Goal: Task Accomplishment & Management: Manage account settings

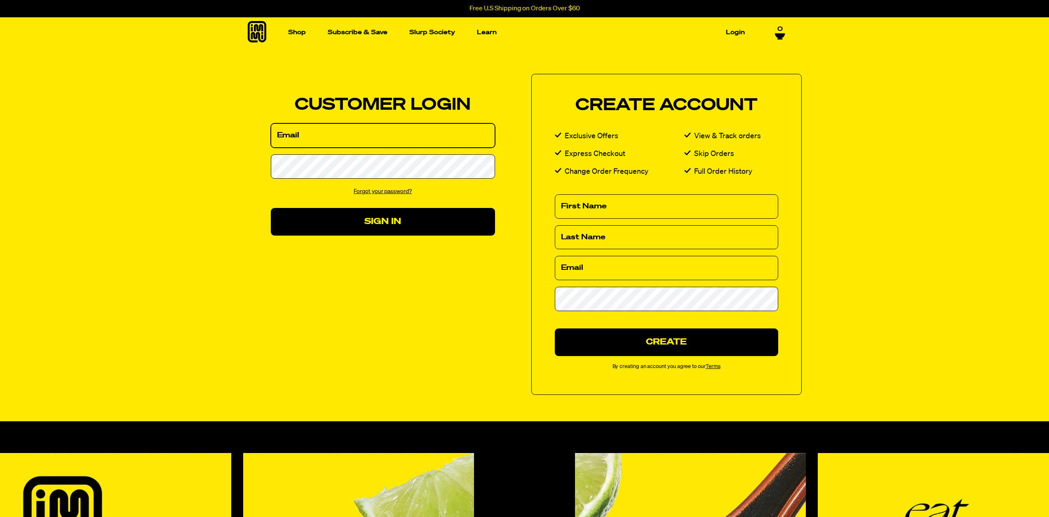
click at [389, 141] on input "Email" at bounding box center [383, 135] width 224 height 24
type input "mayra.zubia@gmail.com"
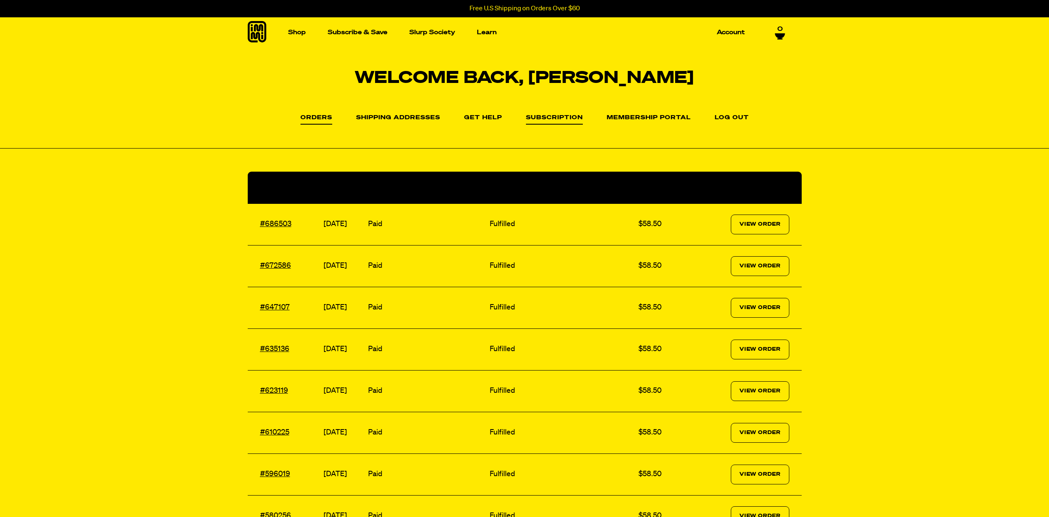
click at [535, 121] on link "Subscription" at bounding box center [554, 120] width 57 height 10
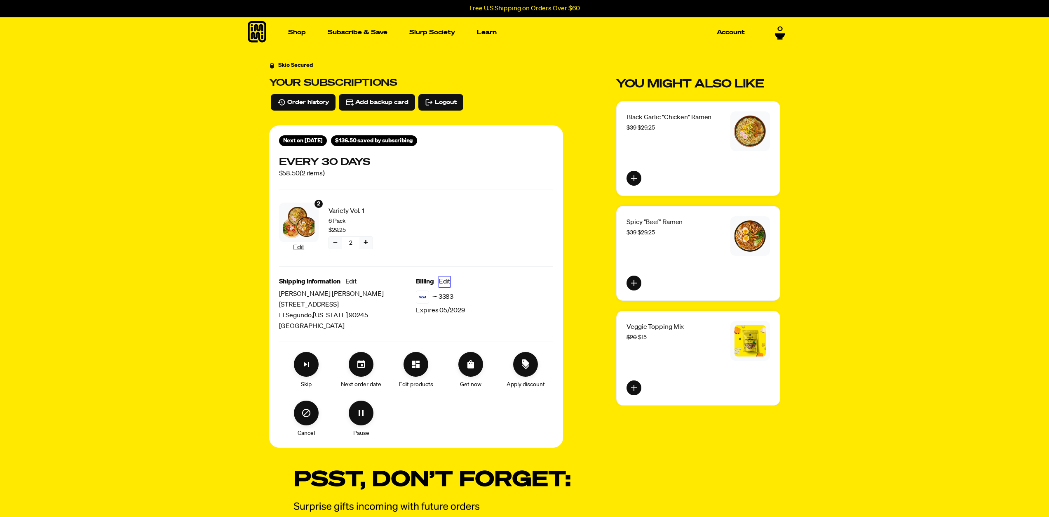
click at [447, 279] on button "Edit" at bounding box center [444, 281] width 11 height 11
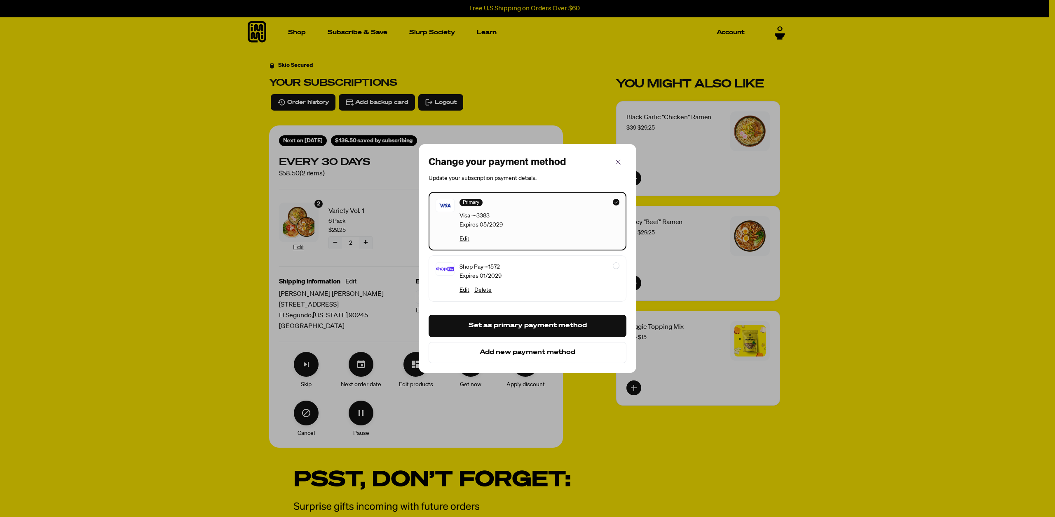
click at [513, 353] on button "Add new payment method" at bounding box center [528, 352] width 198 height 21
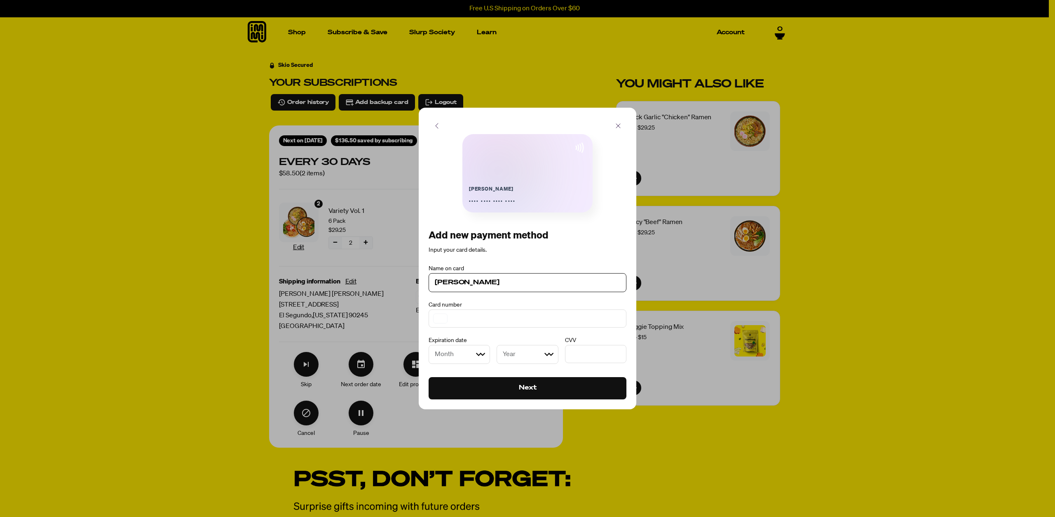
type input "[PERSON_NAME]"
click at [468, 352] on select "Month 01 02 03 04 05 06 07 08 09 10 11 12" at bounding box center [459, 354] width 61 height 19
select select "09"
click at [429, 345] on select "Month 01 02 03 04 05 06 07 08 09 10 11 12" at bounding box center [459, 354] width 61 height 19
click at [519, 355] on select "Year [DATE] 2026 2027 2028 2029 2030 2031 2032 2033 2034 2035 2036 2037 2038 20…" at bounding box center [527, 354] width 61 height 19
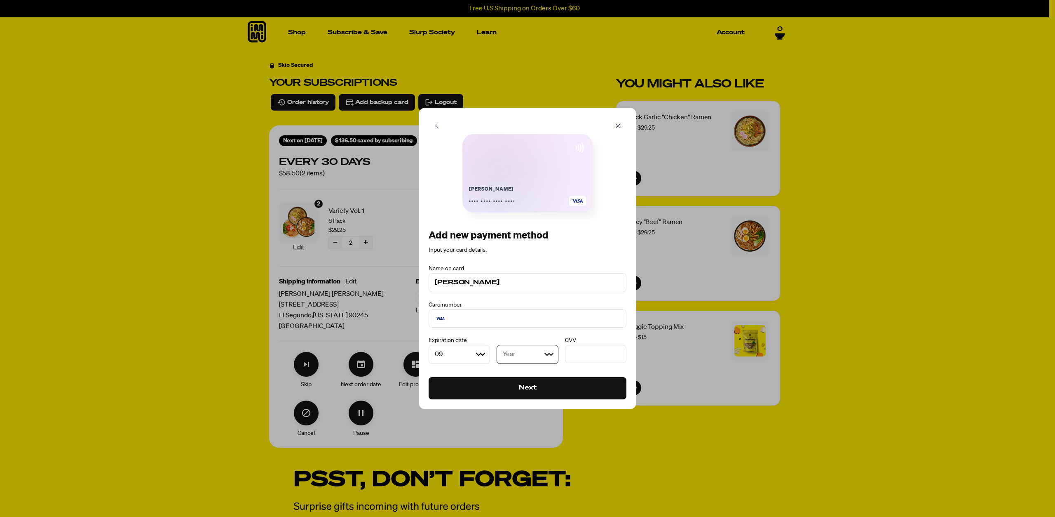
select select "2030"
click at [497, 345] on select "Year [DATE] 2026 2027 2028 2029 2030 2031 2032 2033 2034 2035 2036 2037 2038 20…" at bounding box center [527, 354] width 61 height 19
click at [529, 388] on button "Next" at bounding box center [528, 388] width 198 height 22
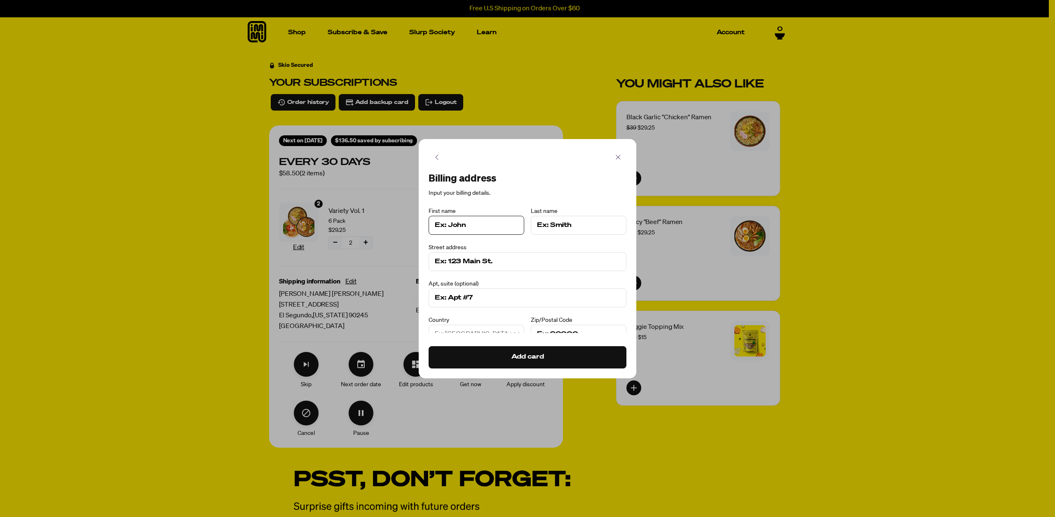
click at [491, 230] on input at bounding box center [476, 225] width 83 height 10
type input "[PERSON_NAME]"
type input "[STREET_ADDRESS]"
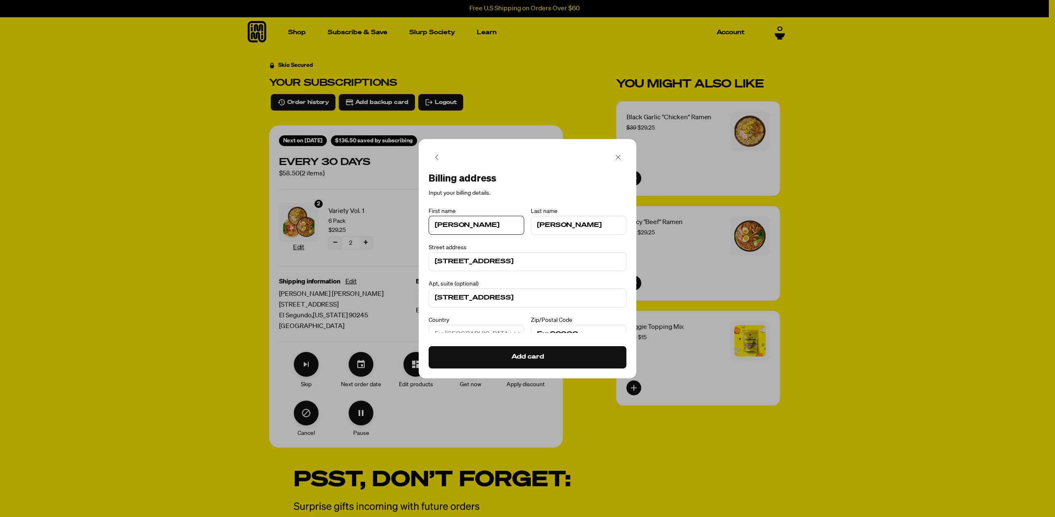
select select "[GEOGRAPHIC_DATA]"
type input "90245"
type input "EL SEGUNDO"
select select "[US_STATE]"
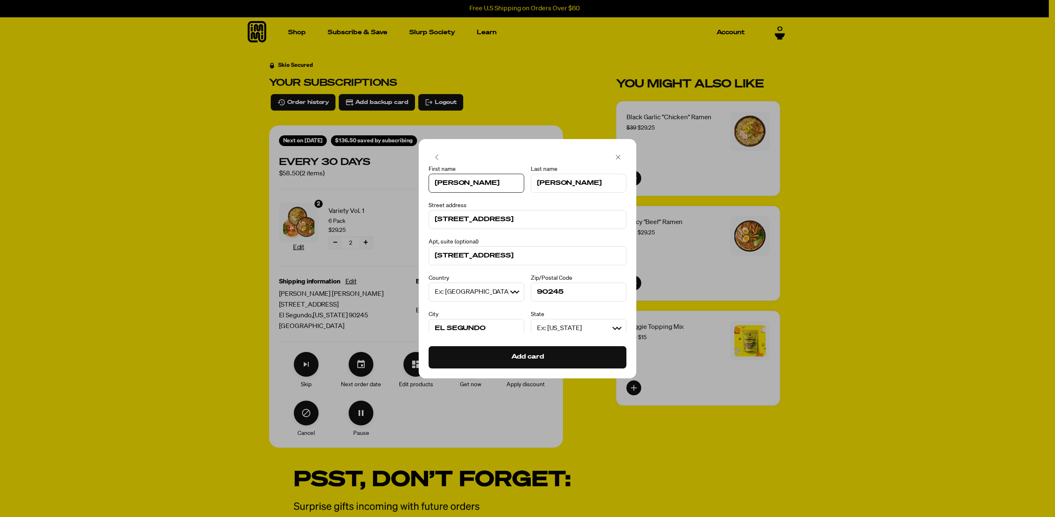
scroll to position [47, 0]
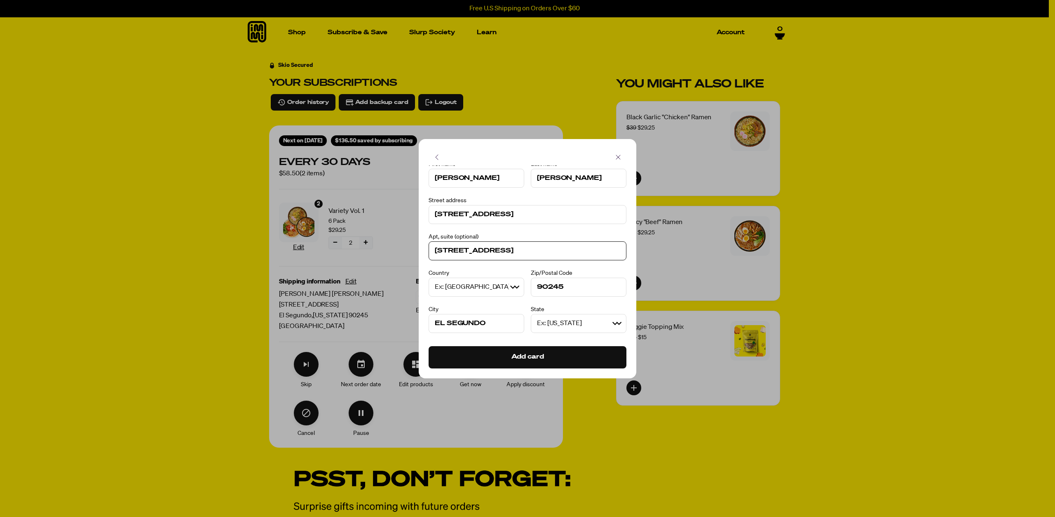
drag, startPoint x: 531, startPoint y: 248, endPoint x: 352, endPoint y: 249, distance: 178.9
click at [352, 249] on div "Billing address Input your billing details. Name on card [PERSON_NAME] Card num…" at bounding box center [527, 258] width 1055 height 517
click at [530, 359] on button "Add card" at bounding box center [528, 357] width 198 height 22
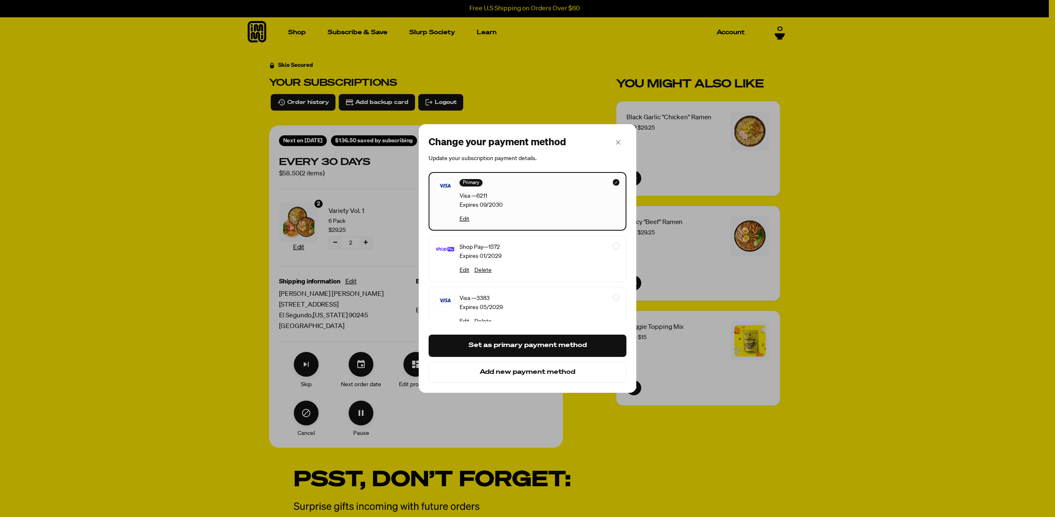
click at [531, 344] on button "Set as primary payment method" at bounding box center [528, 345] width 198 height 22
